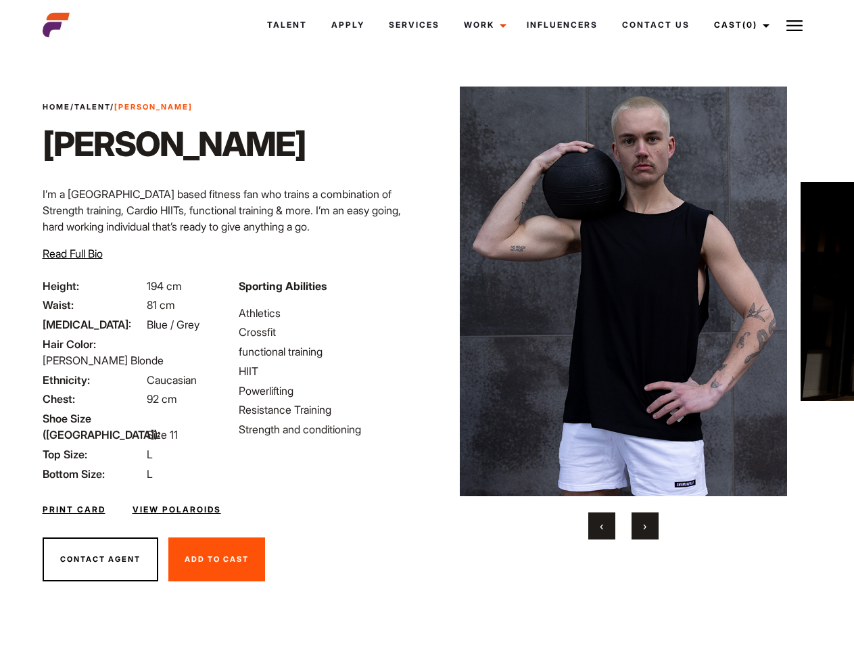
click at [738, 25] on link "Cast (0)" at bounding box center [740, 25] width 76 height 37
click at [795, 25] on img at bounding box center [794, 26] width 16 height 16
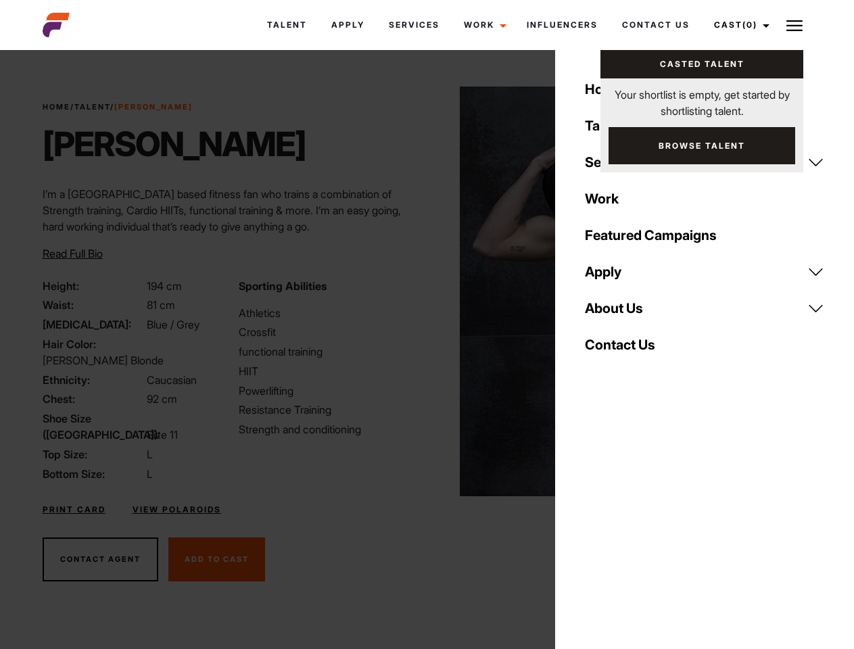
click at [623, 313] on img at bounding box center [624, 292] width 328 height 410
click at [427, 291] on div "Sporting Abilities Athletics Crossfit functional training HIIT Powerlifting Res…" at bounding box center [329, 380] width 196 height 204
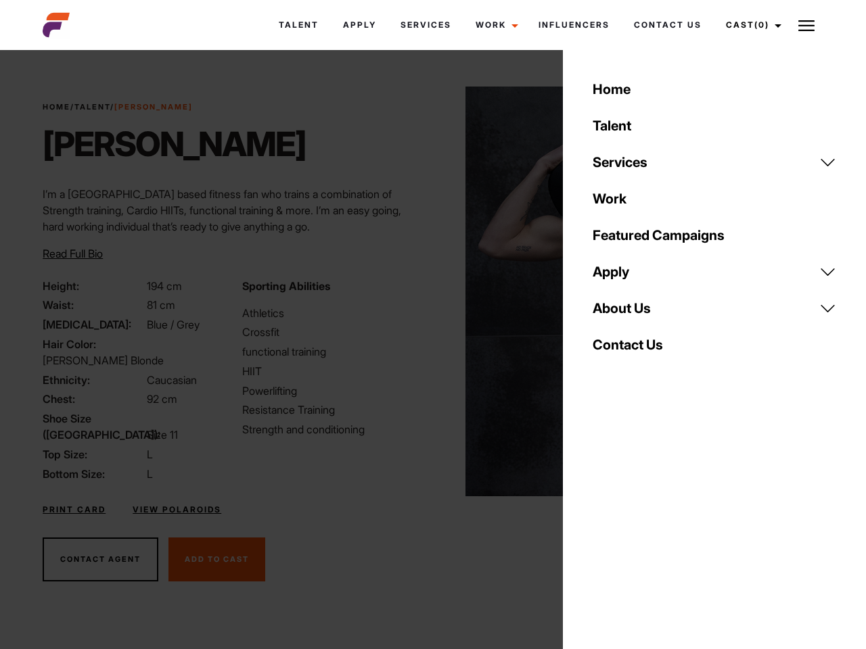
click at [602, 526] on div "Home Talent Services Talent Casting Photography Videography Creative Hair and M…" at bounding box center [714, 324] width 303 height 649
click at [645, 526] on div "Home Talent Services Talent Casting Photography Videography Creative Hair and M…" at bounding box center [714, 324] width 303 height 649
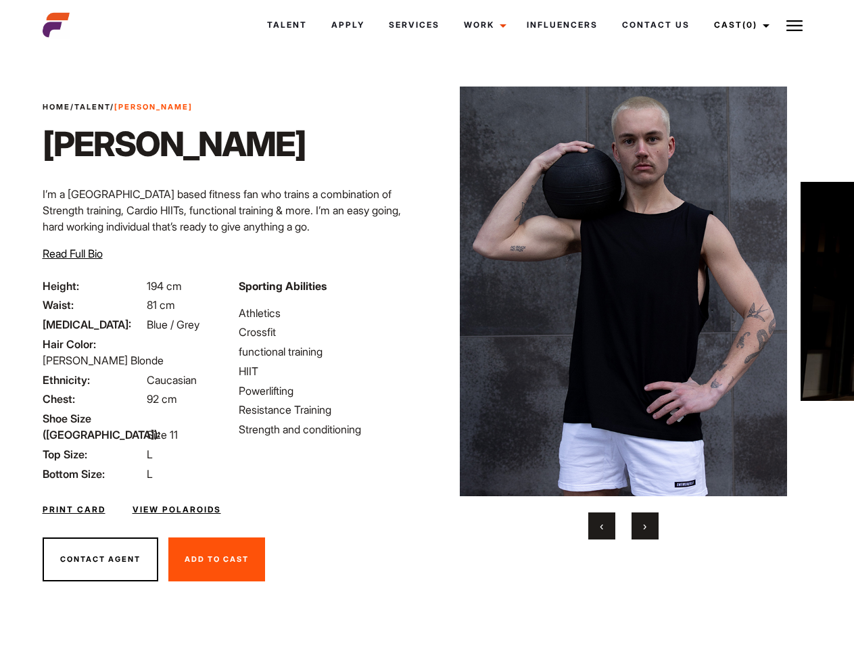
click at [738, 25] on link "Cast (0)" at bounding box center [740, 25] width 76 height 37
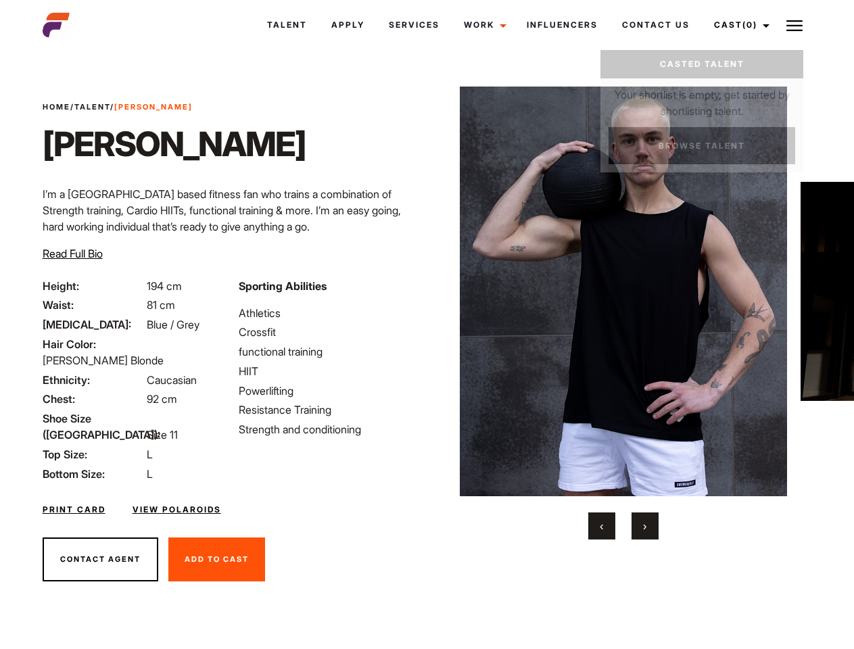
click at [795, 25] on img at bounding box center [794, 26] width 16 height 16
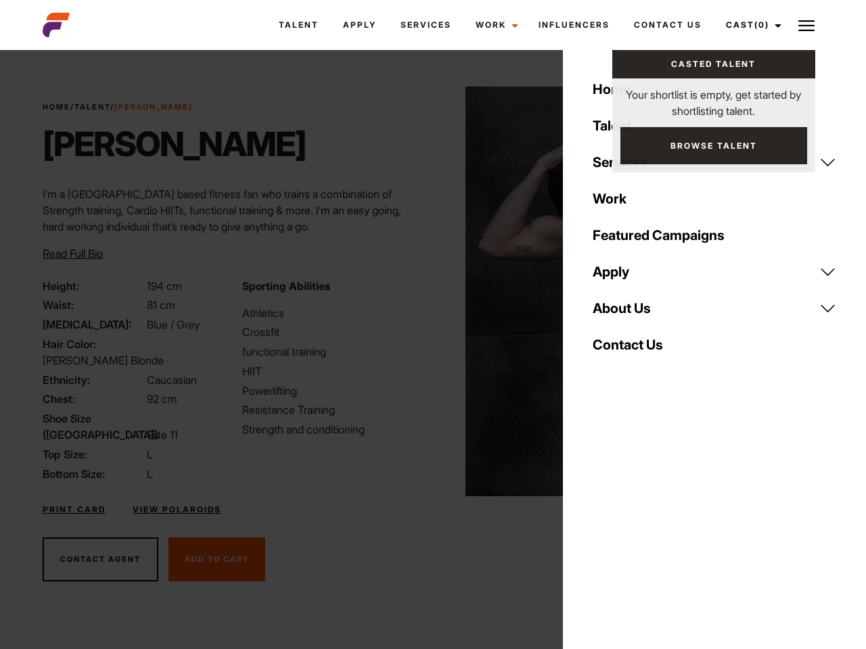
click at [623, 313] on img at bounding box center [629, 292] width 328 height 410
click at [427, 291] on div "Sporting Abilities Athletics Crossfit functional training HIIT Powerlifting Res…" at bounding box center [333, 380] width 199 height 204
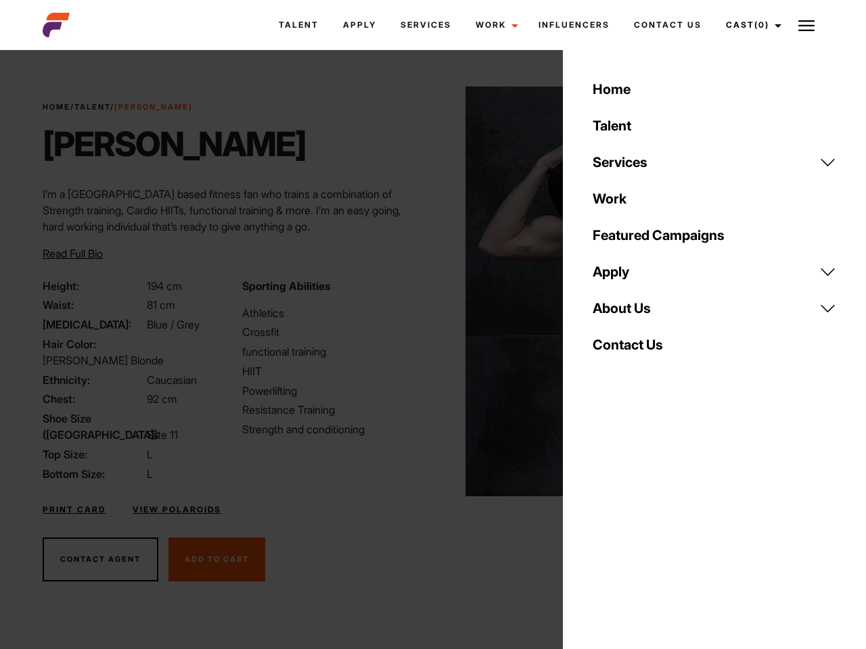
click at [602, 526] on div "Home Talent Services Talent Casting Photography Videography Creative Hair and M…" at bounding box center [714, 324] width 303 height 649
click at [645, 526] on div "Home Talent Services Talent Casting Photography Videography Creative Hair and M…" at bounding box center [714, 324] width 303 height 649
